Goal: Task Accomplishment & Management: Use online tool/utility

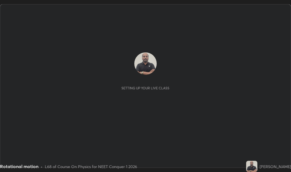
scroll to position [172, 291]
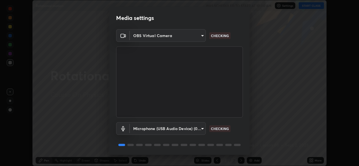
scroll to position [18, 0]
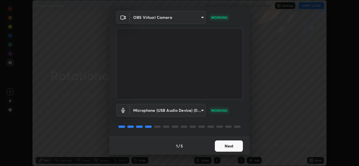
click at [225, 149] on button "Next" at bounding box center [229, 145] width 28 height 11
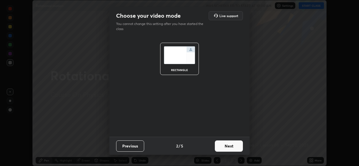
scroll to position [0, 0]
click at [229, 145] on button "Next" at bounding box center [229, 145] width 28 height 11
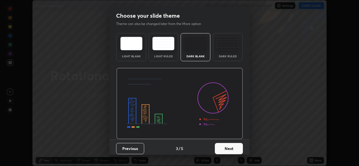
click at [230, 147] on button "Next" at bounding box center [229, 148] width 28 height 11
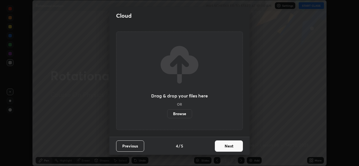
click at [230, 147] on button "Next" at bounding box center [229, 145] width 28 height 11
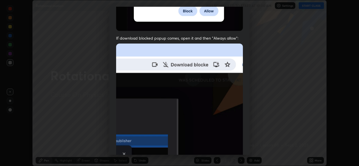
scroll to position [133, 0]
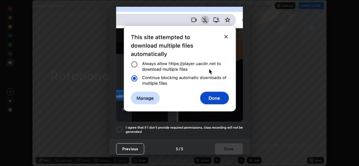
click at [122, 126] on div at bounding box center [119, 129] width 7 height 7
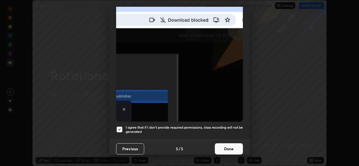
click at [218, 145] on button "Done" at bounding box center [229, 148] width 28 height 11
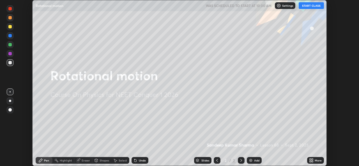
click at [312, 6] on button "START CLASS" at bounding box center [311, 5] width 25 height 7
